Goal: Task Accomplishment & Management: Manage account settings

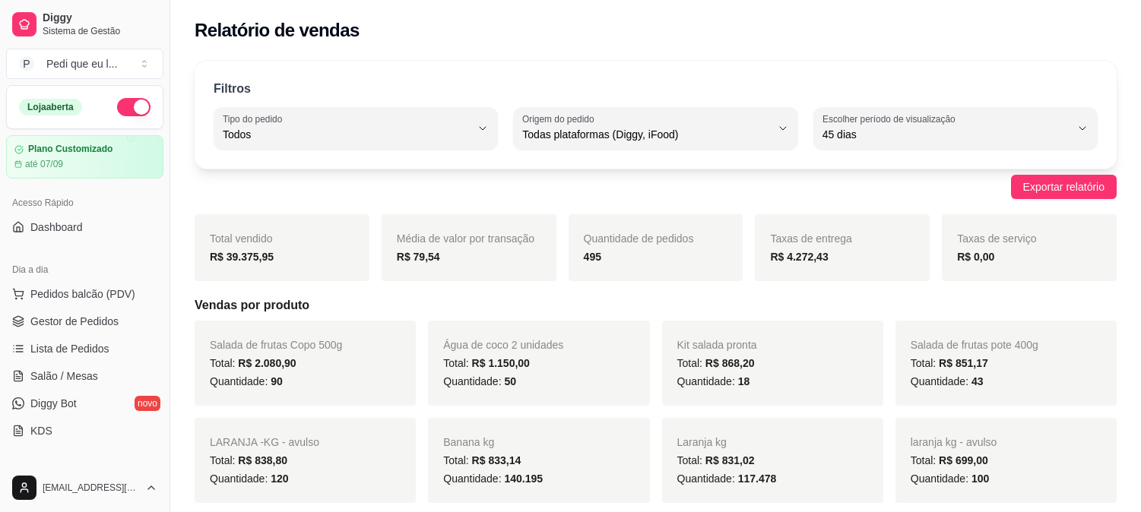
select select "ALL"
select select "45"
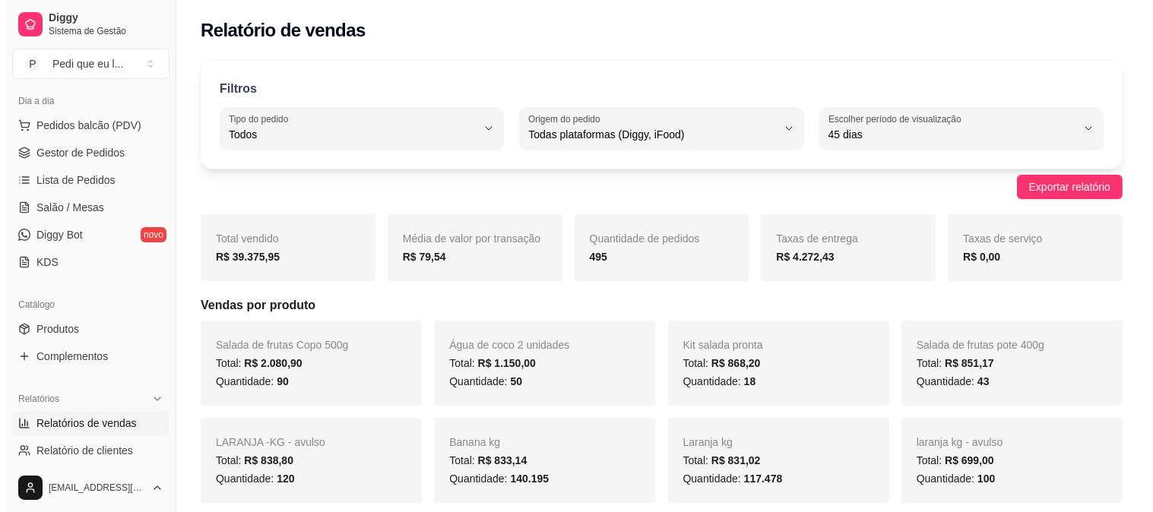
scroll to position [14, 0]
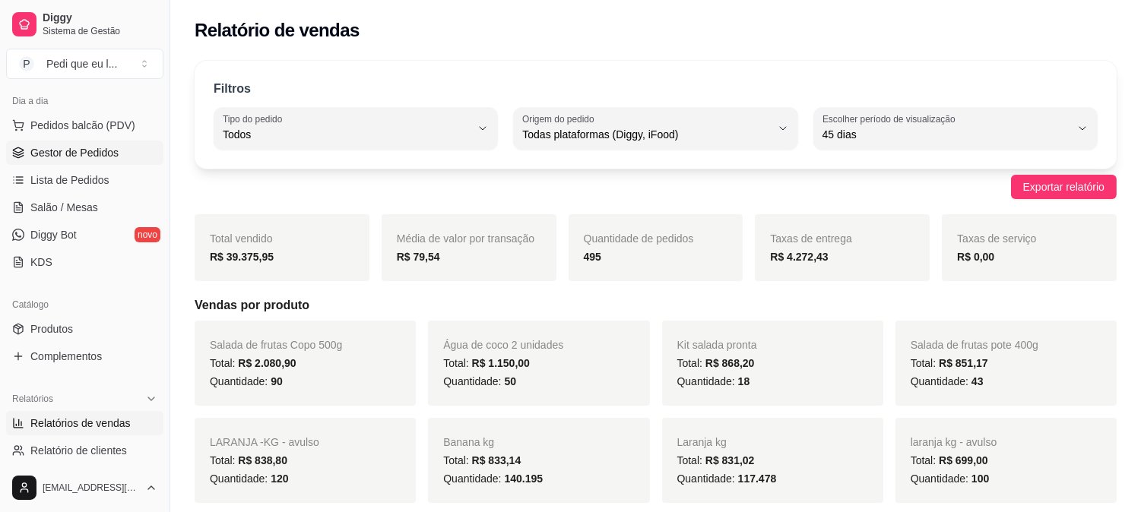
click at [91, 157] on span "Gestor de Pedidos" at bounding box center [74, 152] width 88 height 15
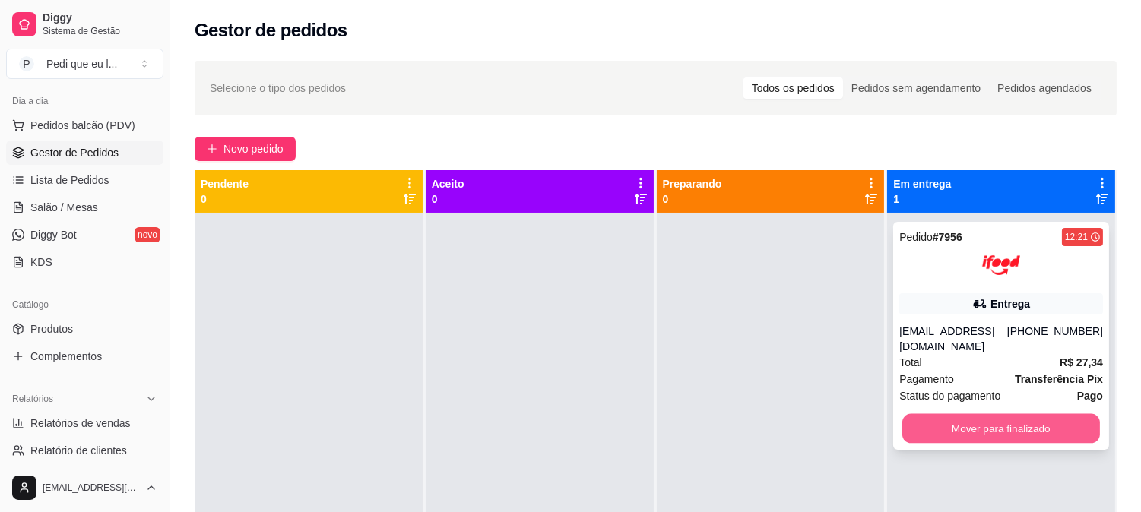
click at [939, 418] on button "Mover para finalizado" at bounding box center [1001, 429] width 198 height 30
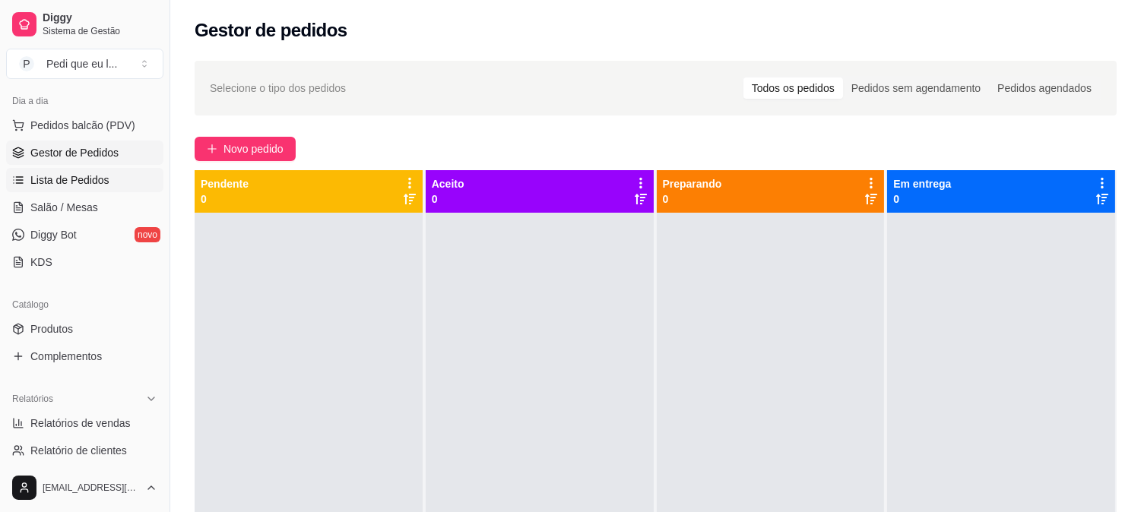
click at [53, 176] on span "Lista de Pedidos" at bounding box center [69, 180] width 79 height 15
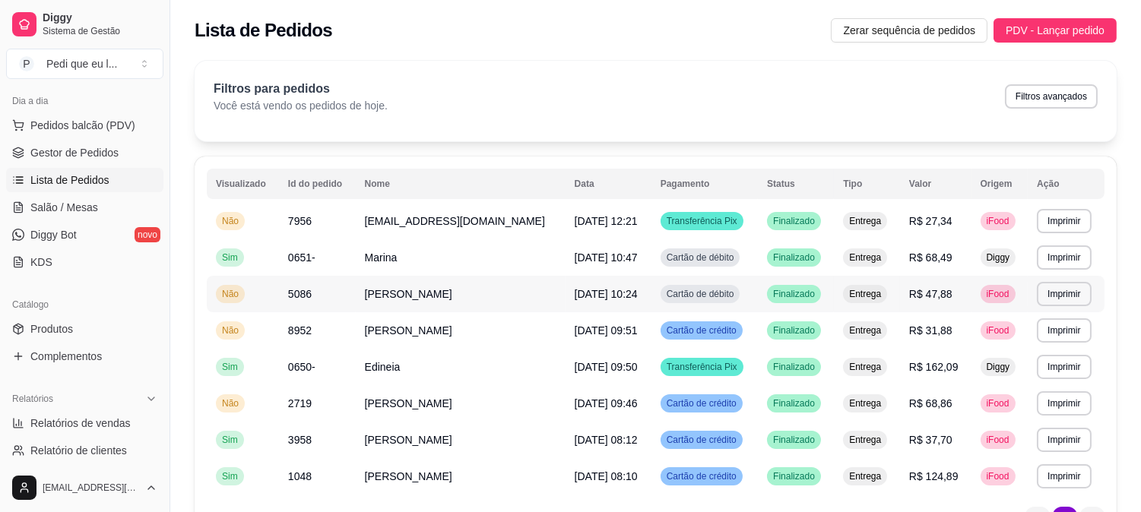
click at [243, 290] on div "Não" at bounding box center [230, 294] width 29 height 18
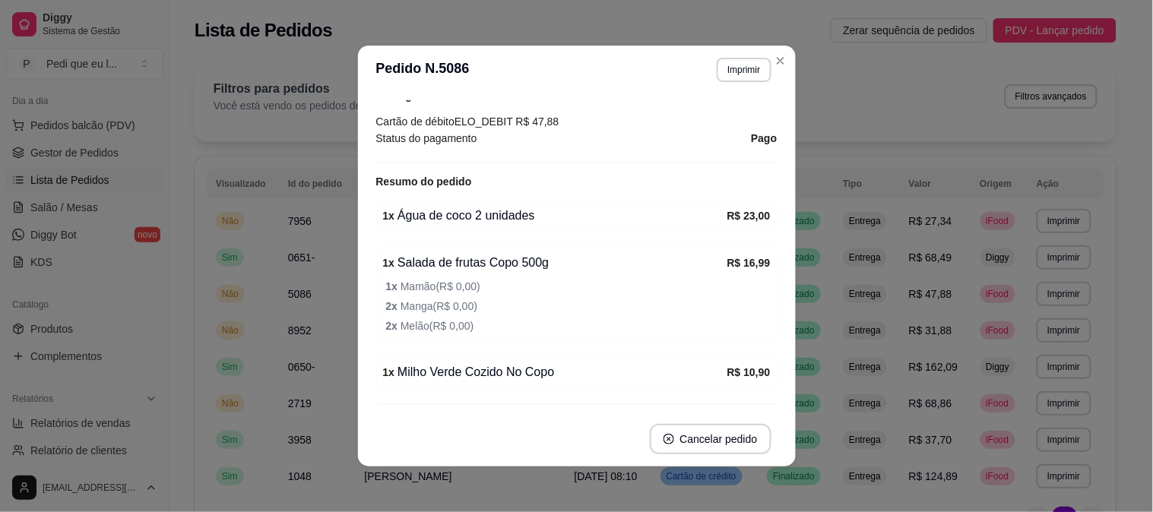
scroll to position [565, 0]
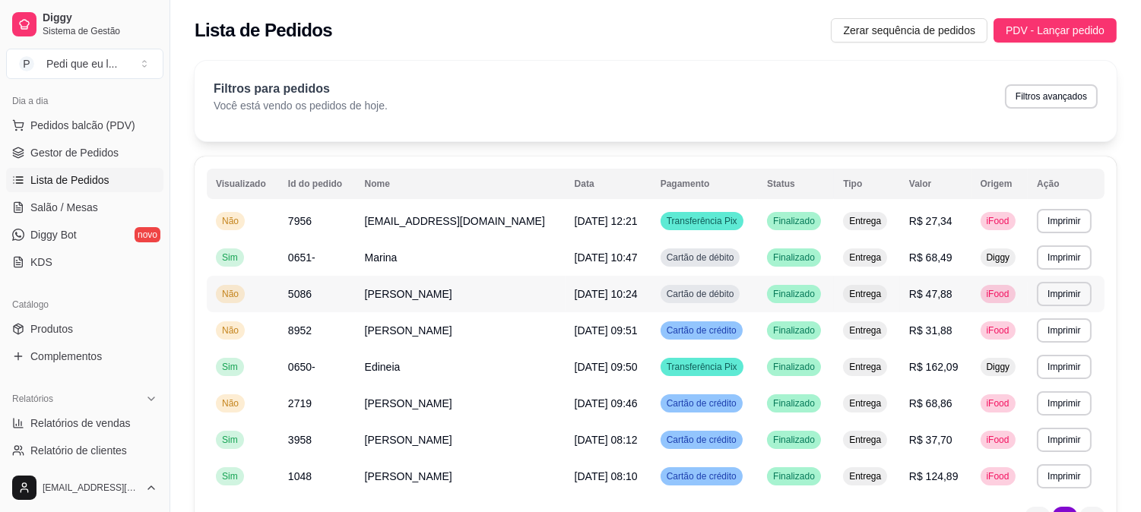
click at [271, 286] on td "Não" at bounding box center [243, 294] width 72 height 36
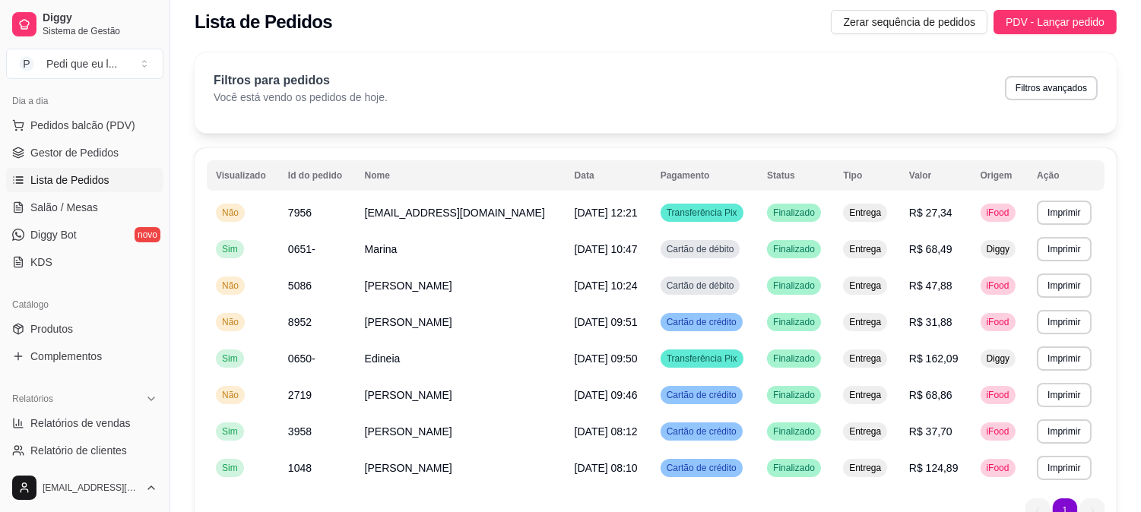
scroll to position [8, 0]
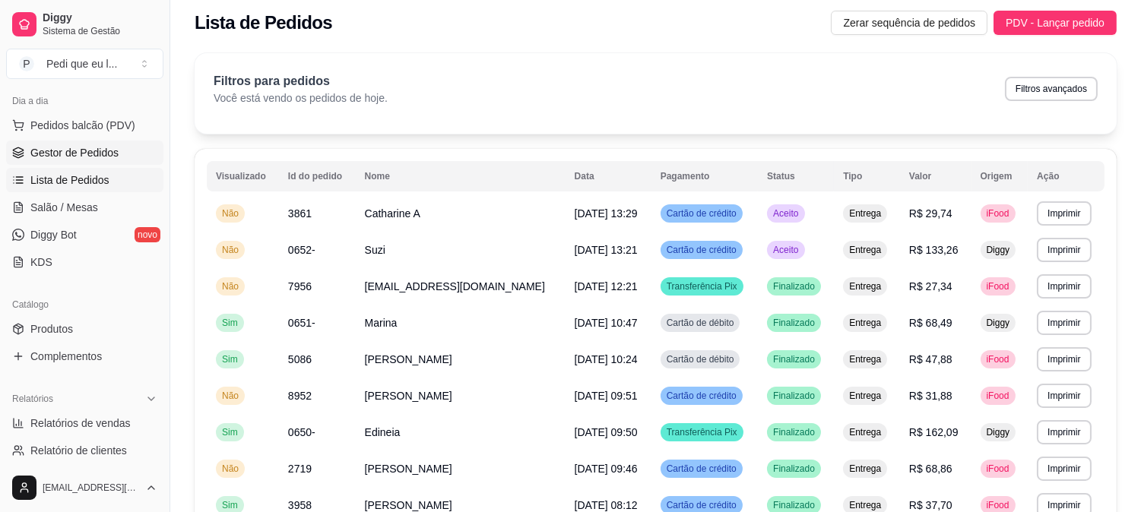
click at [122, 145] on link "Gestor de Pedidos" at bounding box center [84, 153] width 157 height 24
